Goal: Transaction & Acquisition: Purchase product/service

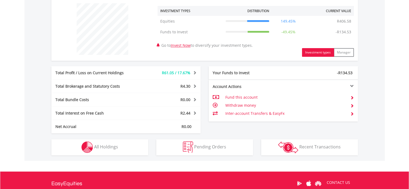
scroll to position [215, 0]
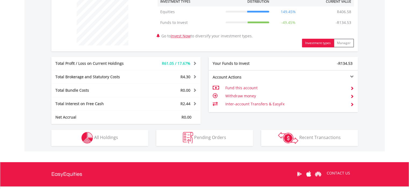
click at [236, 87] on td "Fund this account" at bounding box center [285, 88] width 121 height 8
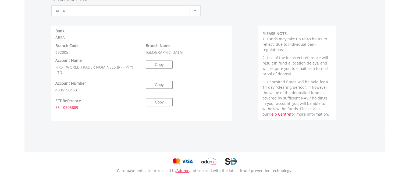
scroll to position [269, 0]
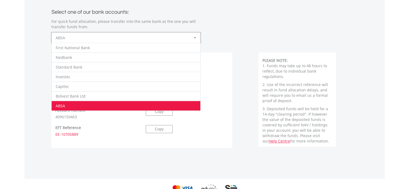
click at [196, 36] on div at bounding box center [195, 38] width 11 height 10
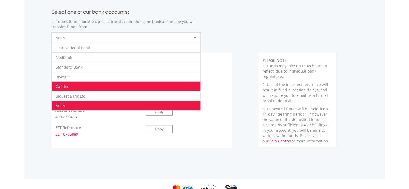
click at [157, 86] on li "Capitec" at bounding box center [126, 86] width 149 height 10
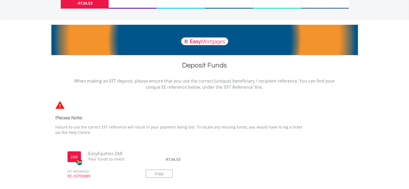
scroll to position [0, 0]
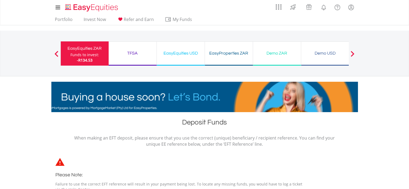
click at [217, 50] on div "EasyProperties ZAR" at bounding box center [228, 53] width 41 height 8
